Goal: Task Accomplishment & Management: Manage account settings

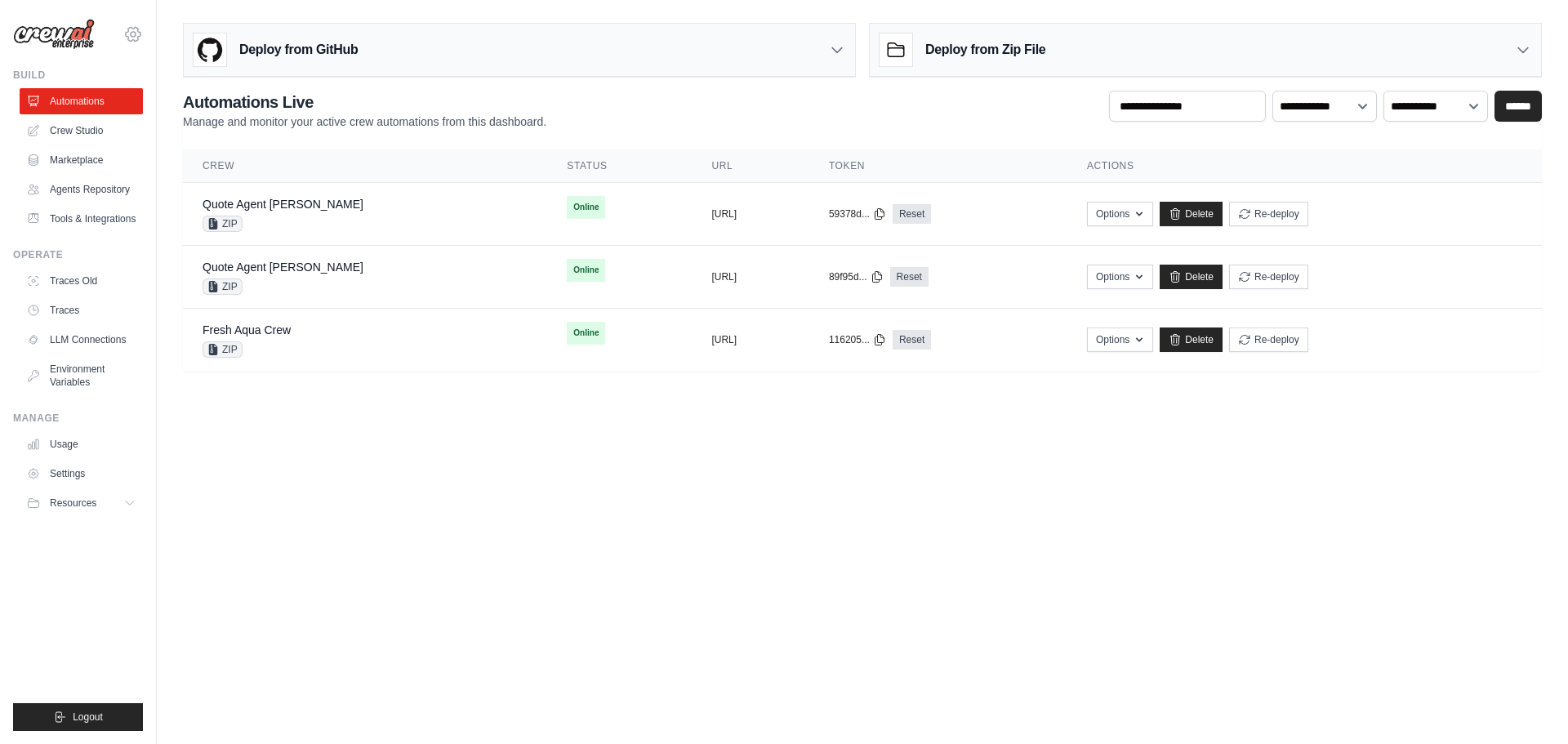
click at [134, 35] on icon at bounding box center [133, 34] width 19 height 19
click at [185, 99] on span "Settings" at bounding box center [204, 101] width 129 height 17
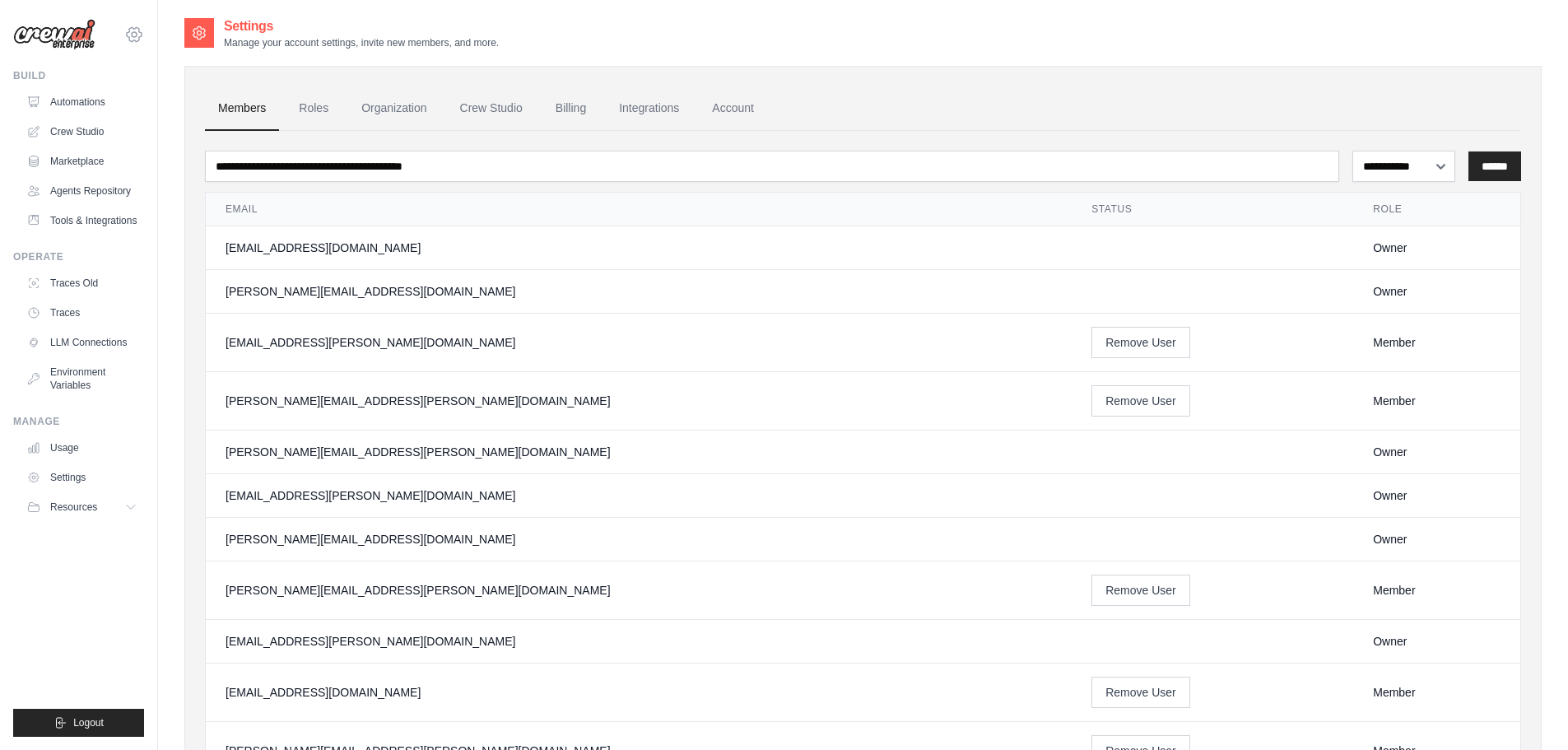
click at [133, 37] on icon at bounding box center [134, 35] width 5 height 5
click at [833, 113] on ul "Members Roles Organization Crew Studio Billing Integrations Account" at bounding box center [863, 108] width 1316 height 44
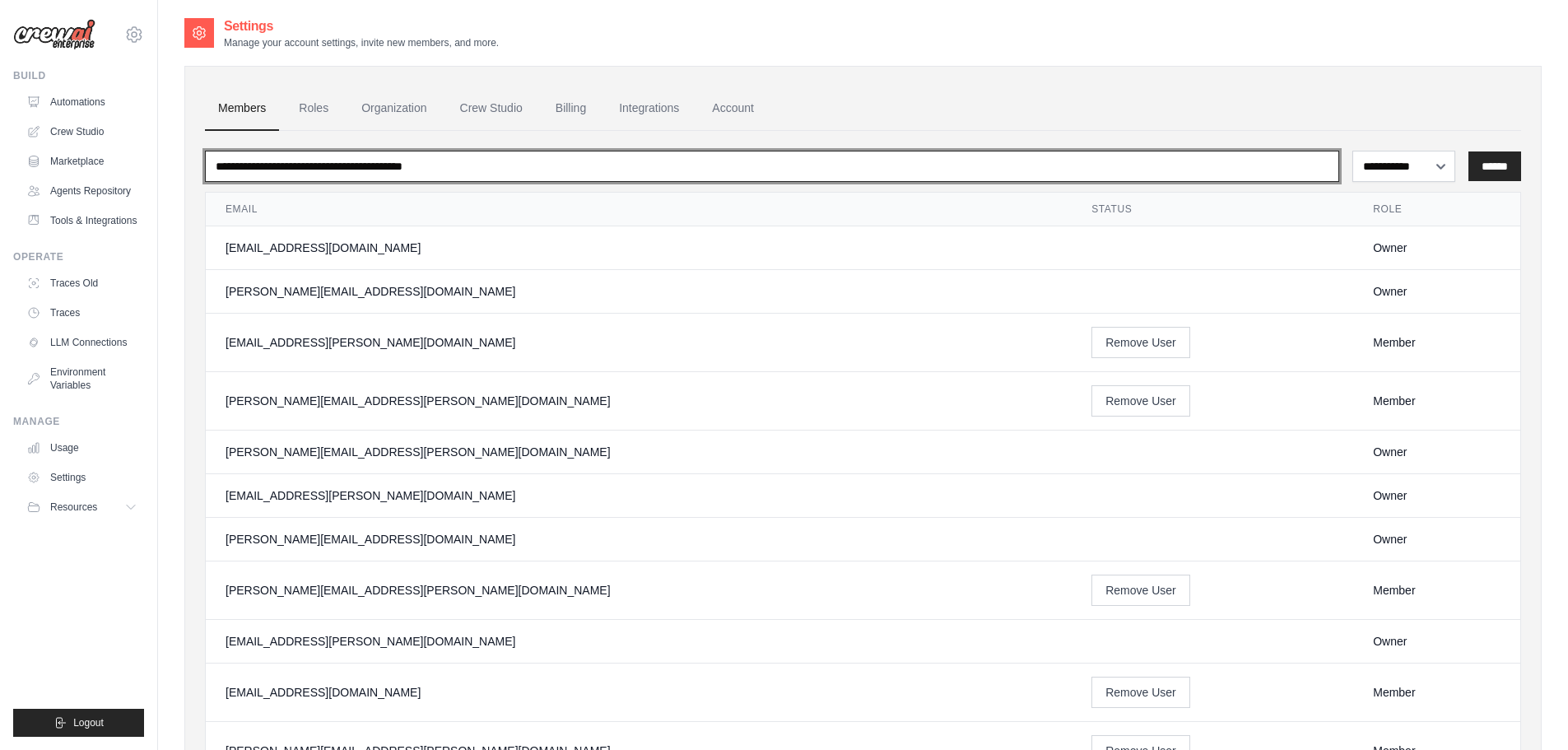
click at [489, 173] on input "email" at bounding box center [772, 166] width 1134 height 31
type input "*****"
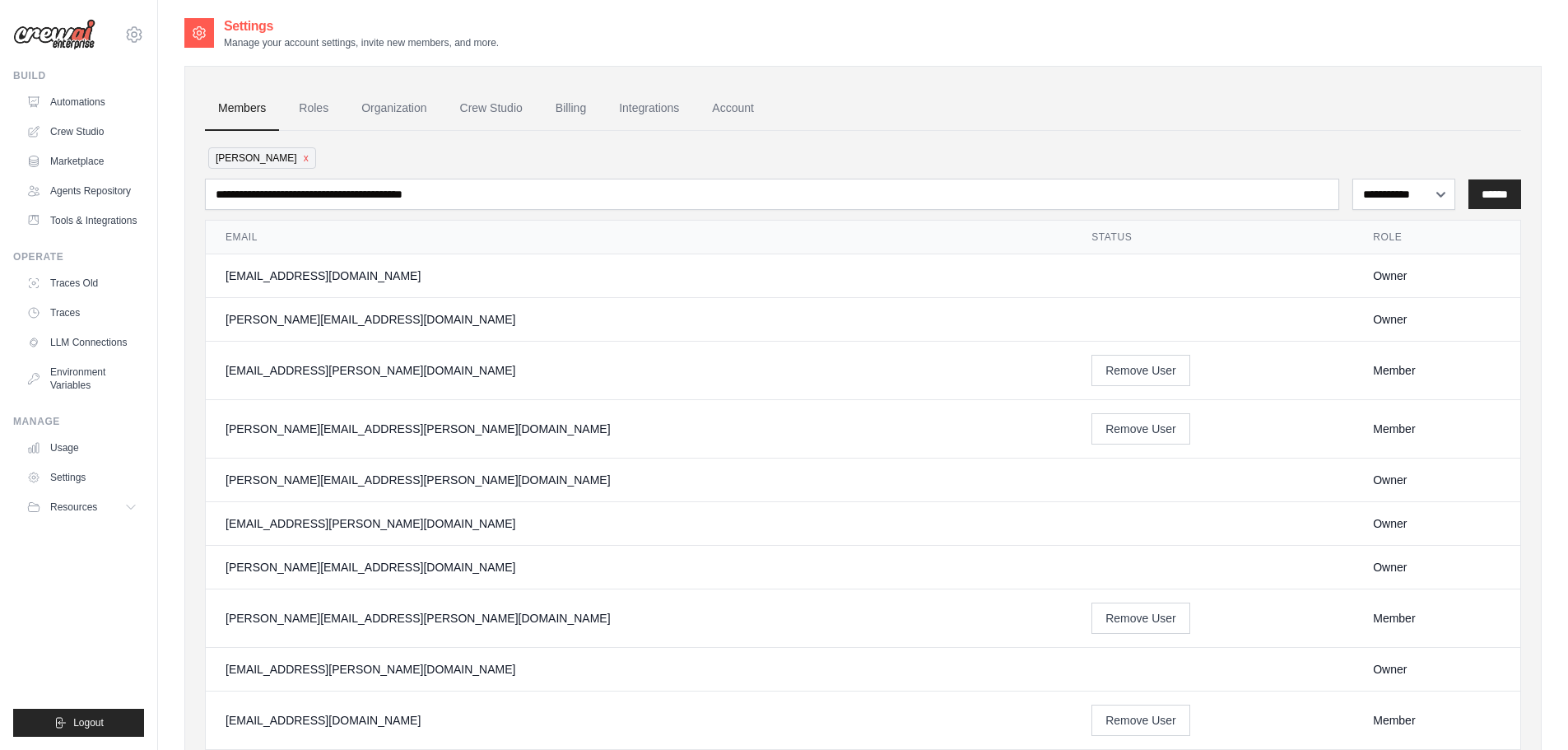
click at [1196, 121] on ul "Members Roles Organization Crew Studio Billing Integrations Account" at bounding box center [863, 108] width 1316 height 44
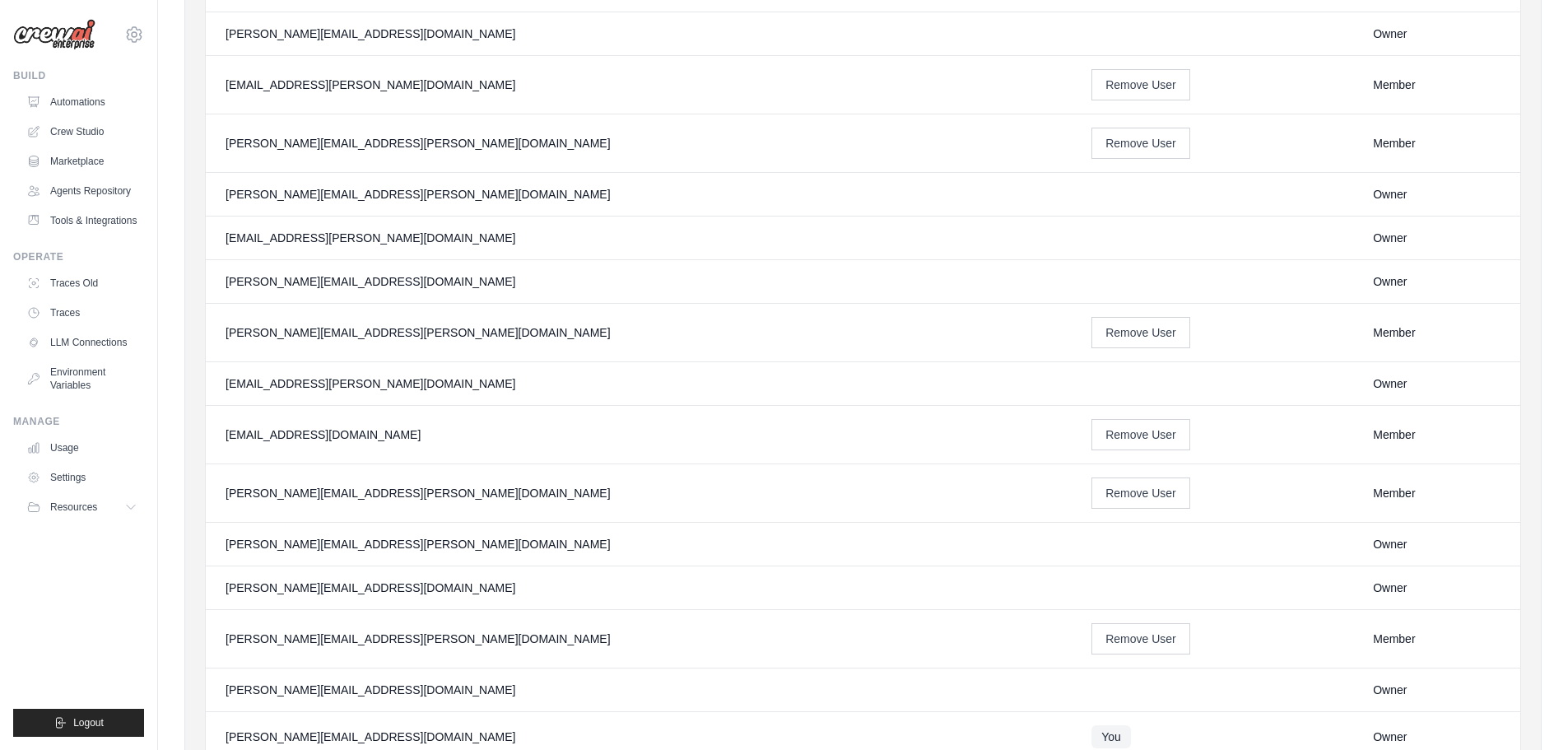
scroll to position [198, 0]
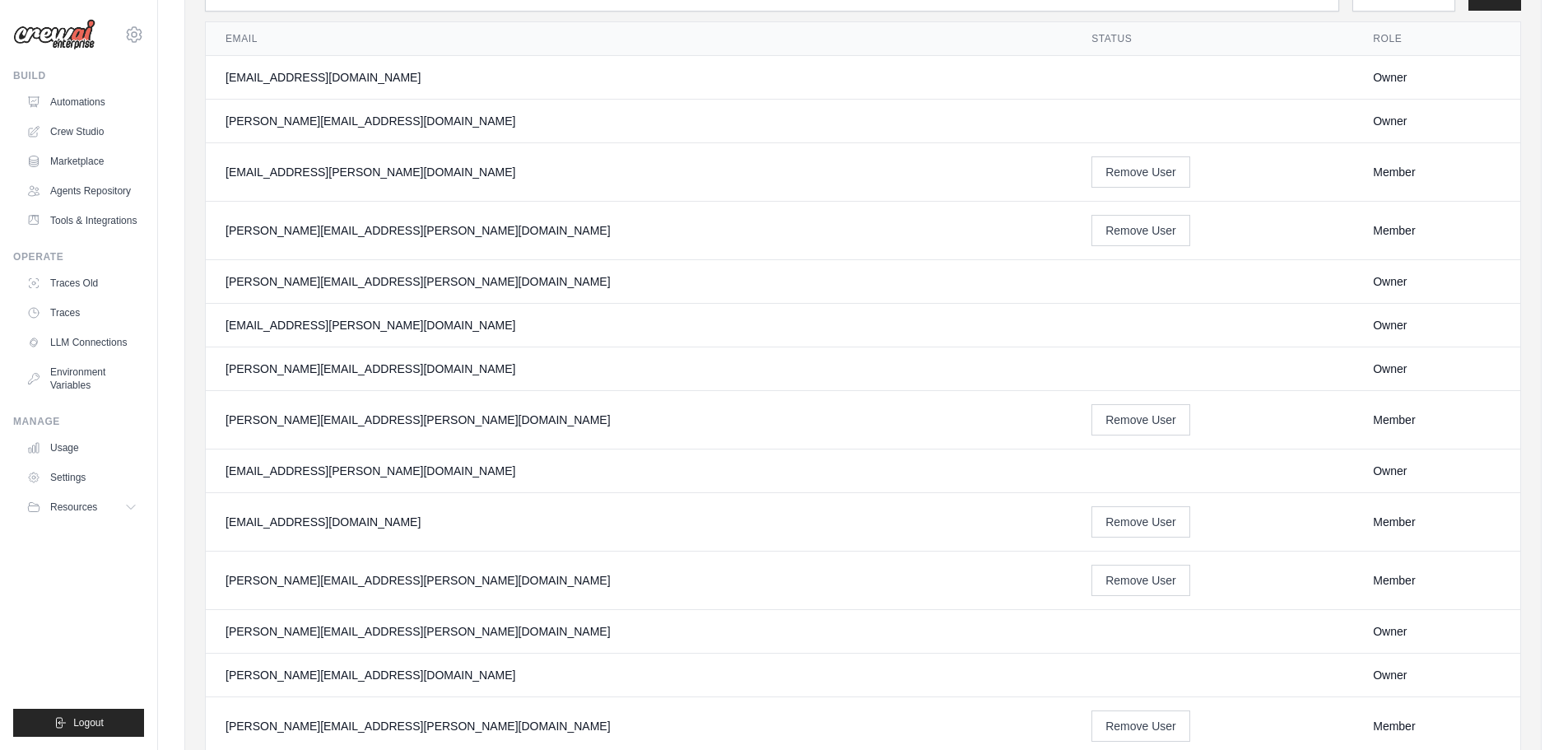
click at [1373, 284] on div "Owner" at bounding box center [1437, 282] width 128 height 17
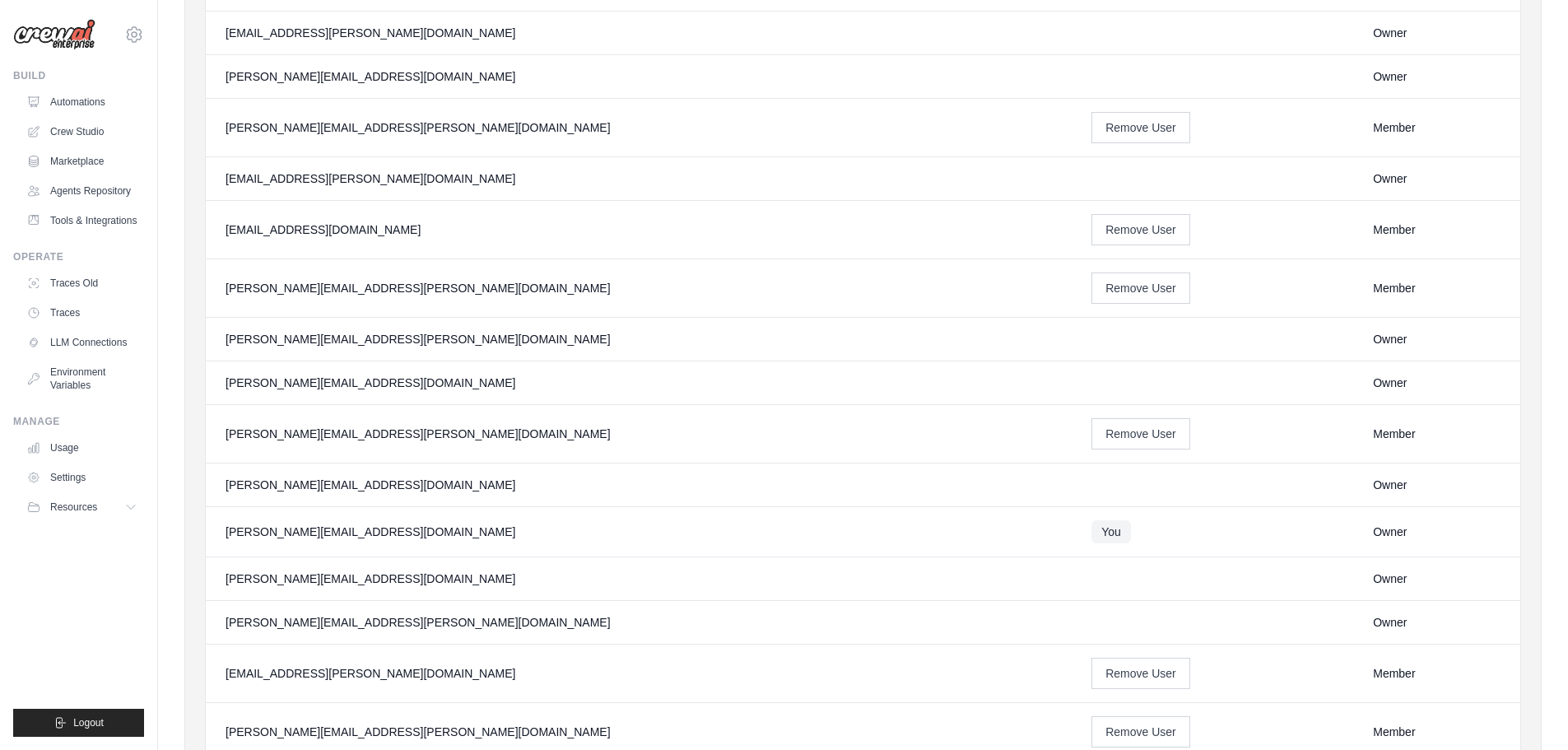
scroll to position [494, 0]
click at [90, 133] on link "Crew Studio" at bounding box center [84, 132] width 124 height 27
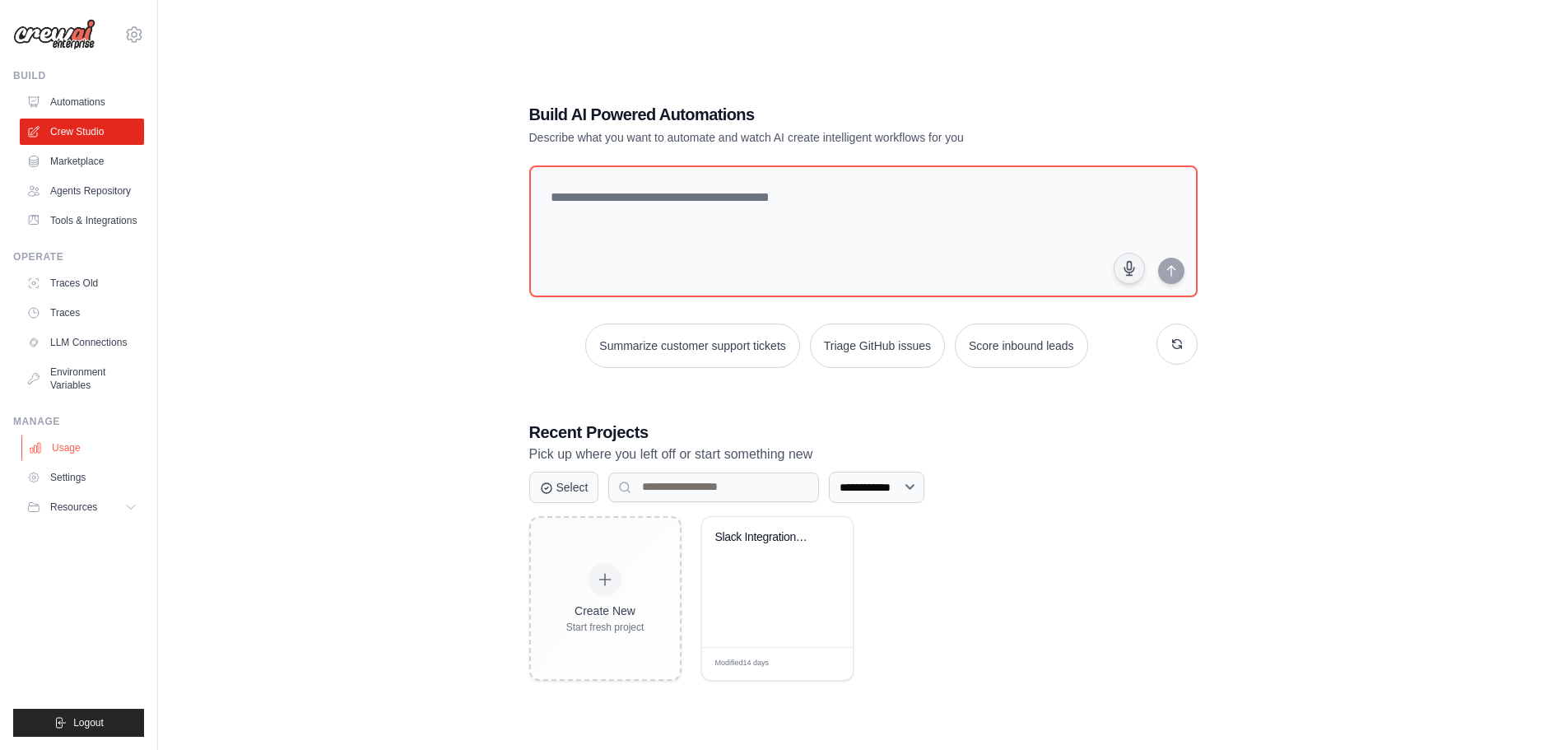
click at [78, 456] on link "Usage" at bounding box center [84, 448] width 124 height 27
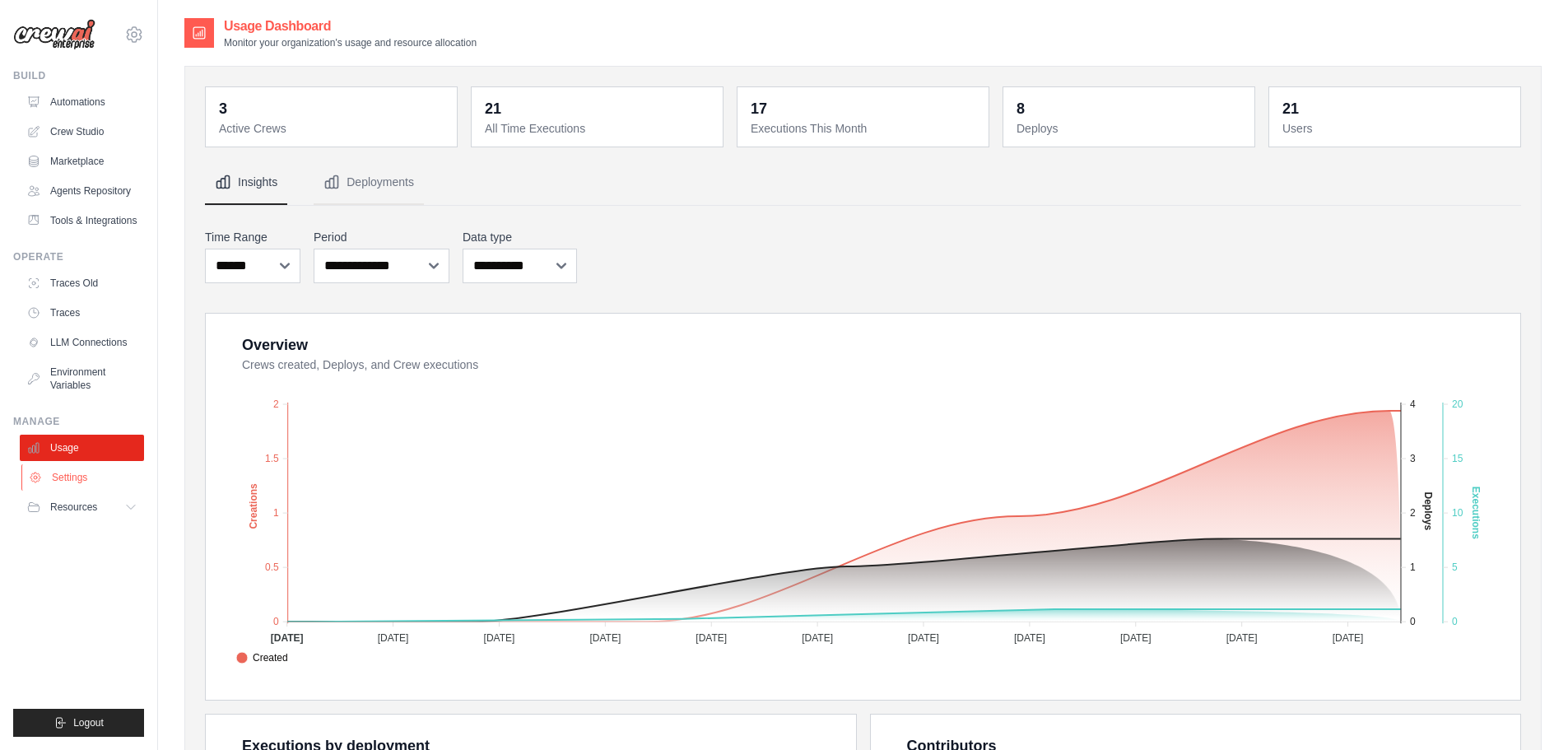
click at [68, 491] on link "Settings" at bounding box center [84, 477] width 124 height 27
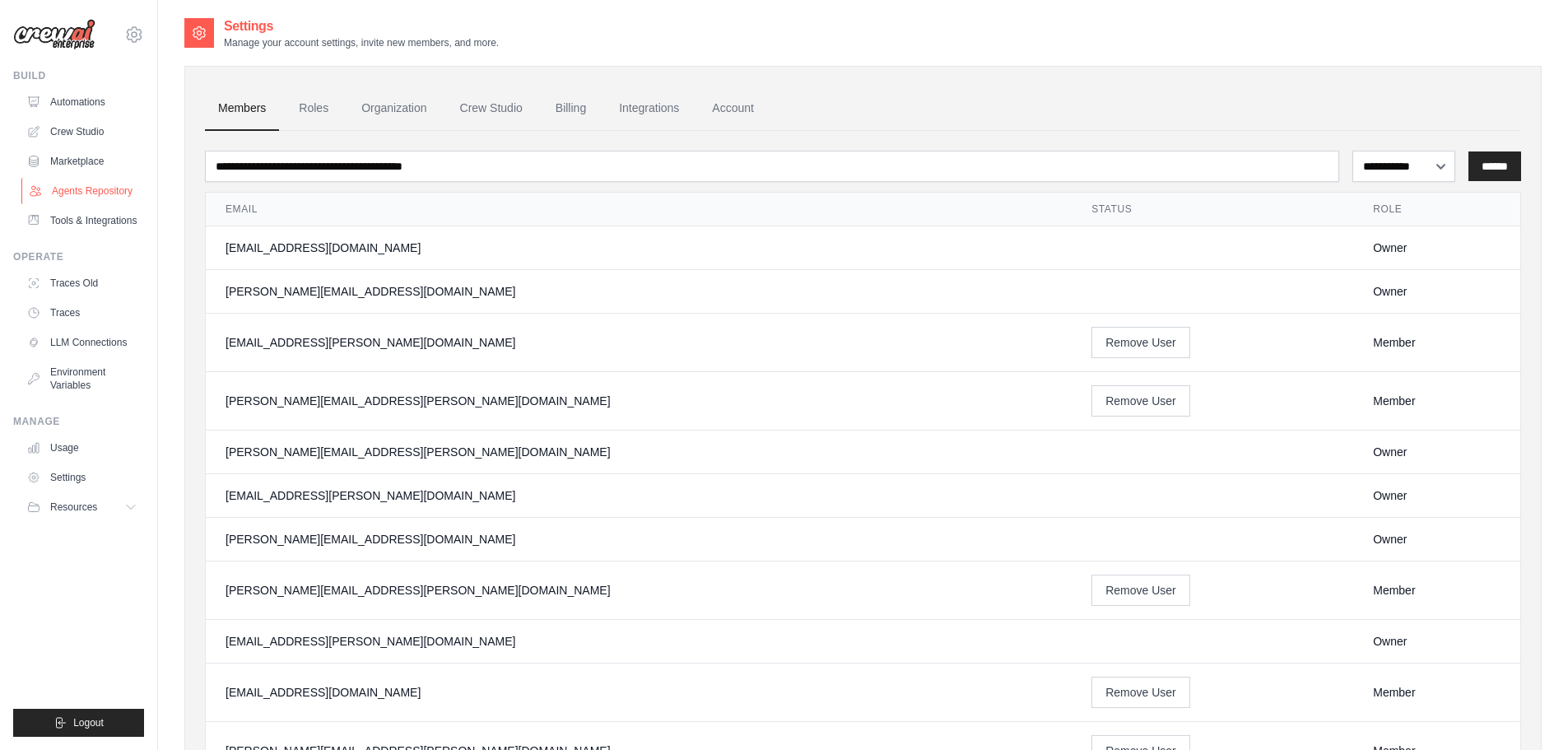
click at [83, 195] on link "Agents Repository" at bounding box center [84, 191] width 124 height 27
